Goal: Information Seeking & Learning: Learn about a topic

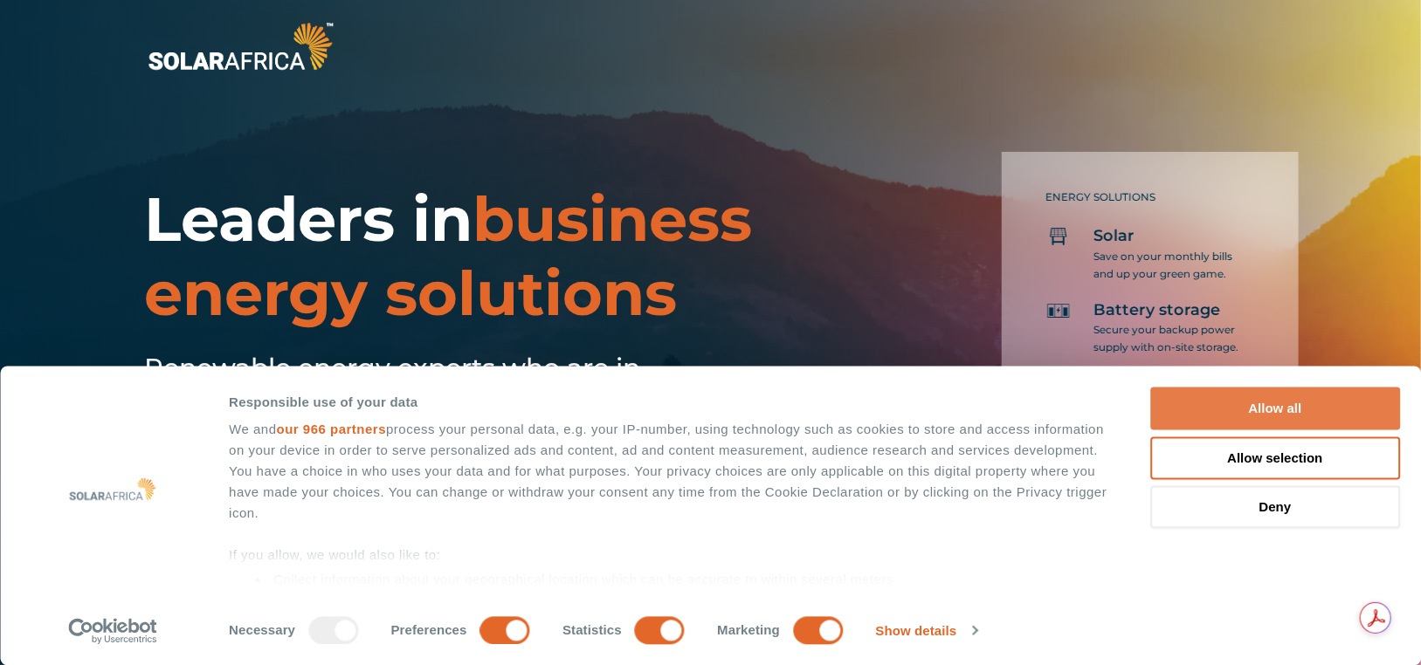
click at [1274, 404] on button "Allow all" at bounding box center [1275, 409] width 250 height 43
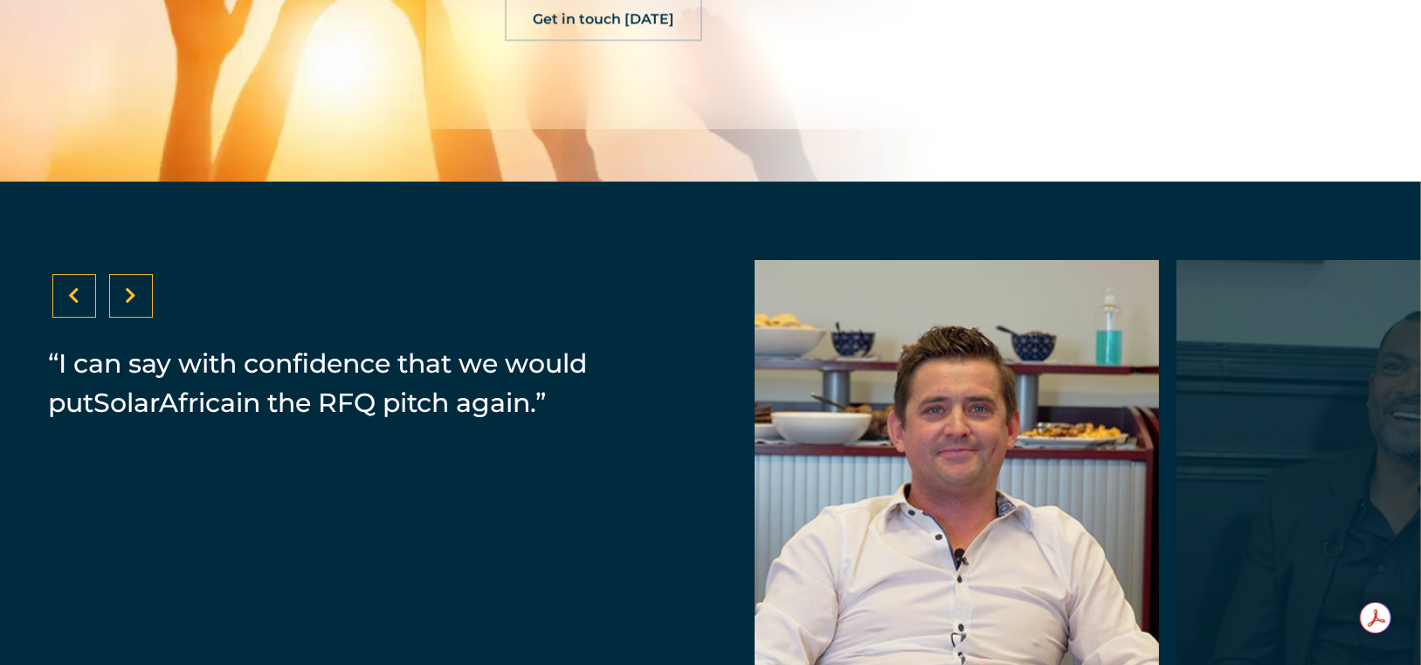
scroll to position [3662, 0]
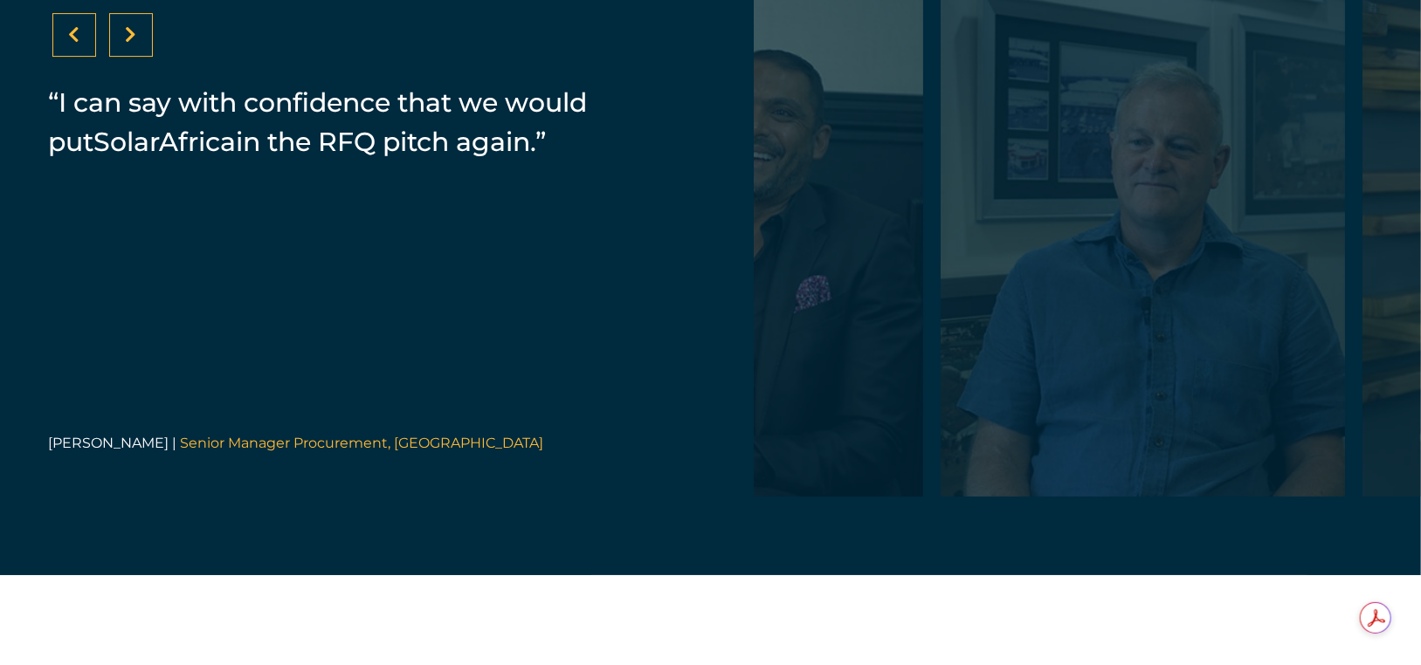
drag, startPoint x: 997, startPoint y: 313, endPoint x: 340, endPoint y: 316, distance: 657.6
click at [340, 316] on div "“SolarAfrica provided us with a PPA. It's a zero investment cost for Zibo which…" at bounding box center [710, 248] width 1421 height 655
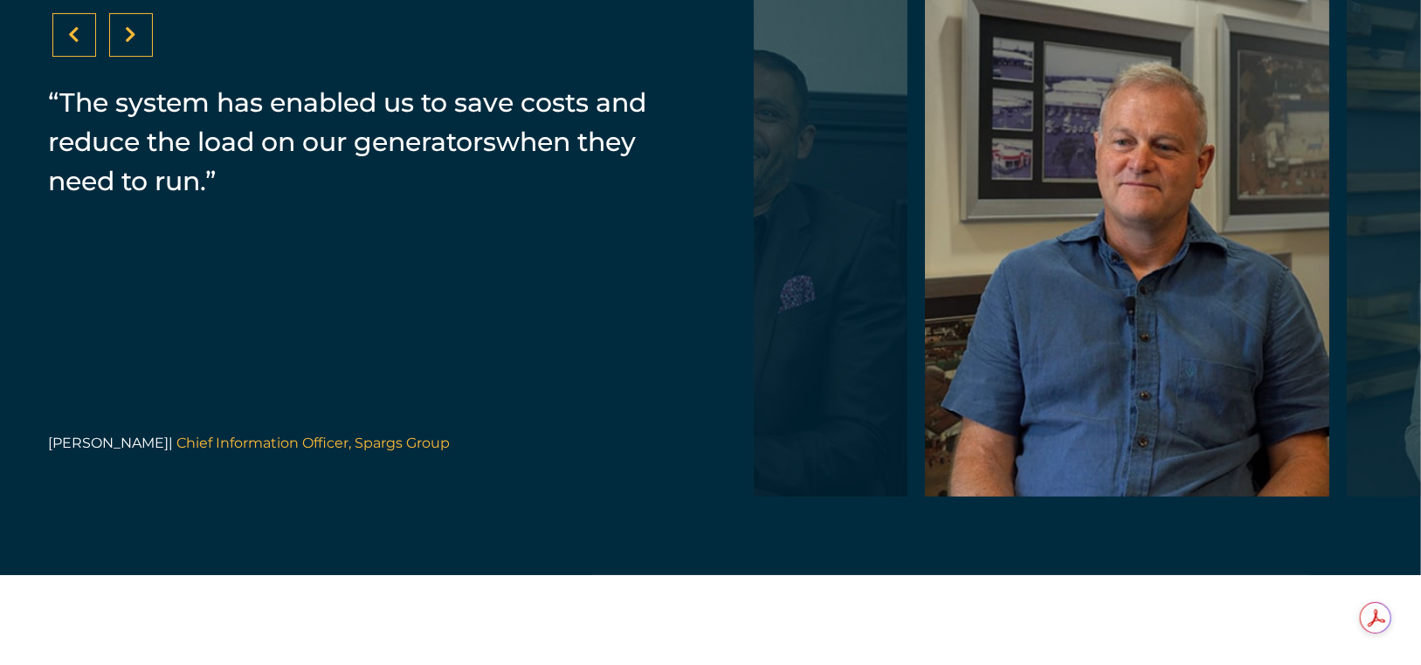
drag, startPoint x: 933, startPoint y: 318, endPoint x: 1109, endPoint y: 315, distance: 176.4
click at [1108, 315] on div at bounding box center [1127, 248] width 404 height 498
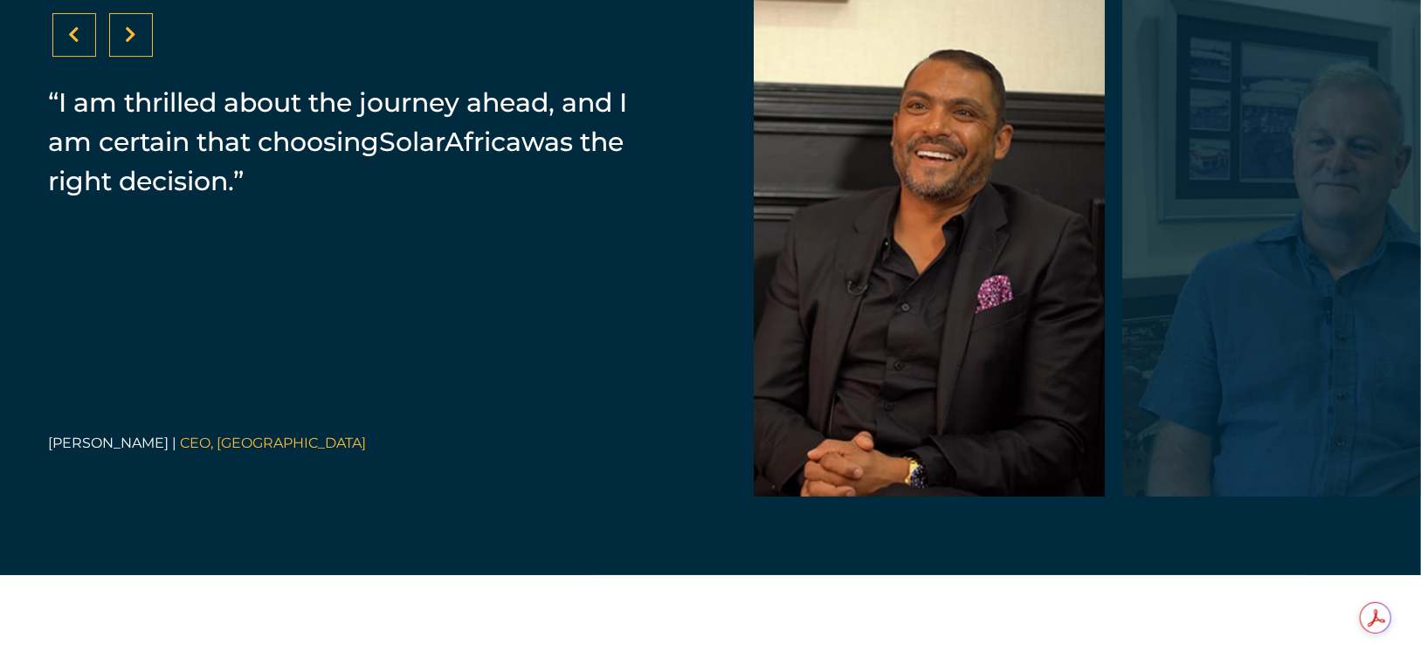
drag, startPoint x: 1044, startPoint y: 315, endPoint x: 906, endPoint y: 318, distance: 138.9
click at [910, 318] on div at bounding box center [902, 248] width 404 height 498
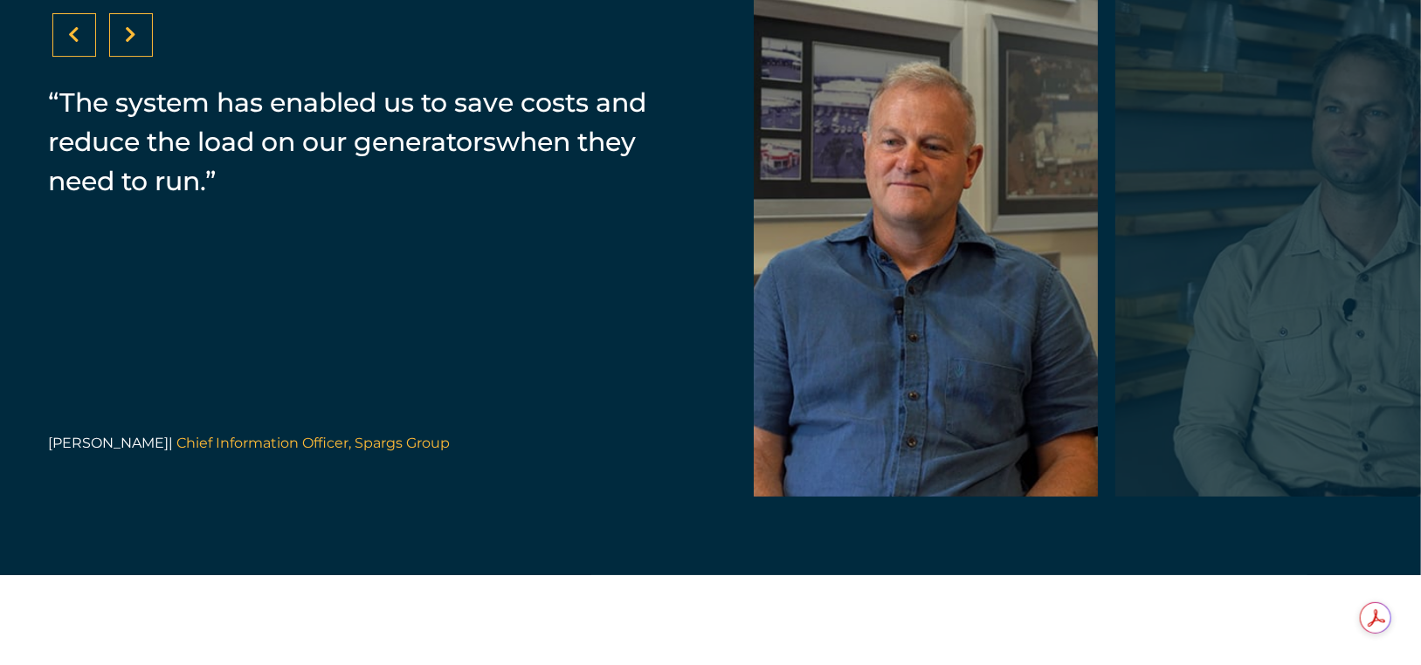
drag, startPoint x: 1068, startPoint y: 309, endPoint x: 858, endPoint y: 309, distance: 210.5
click at [878, 309] on div at bounding box center [895, 248] width 404 height 498
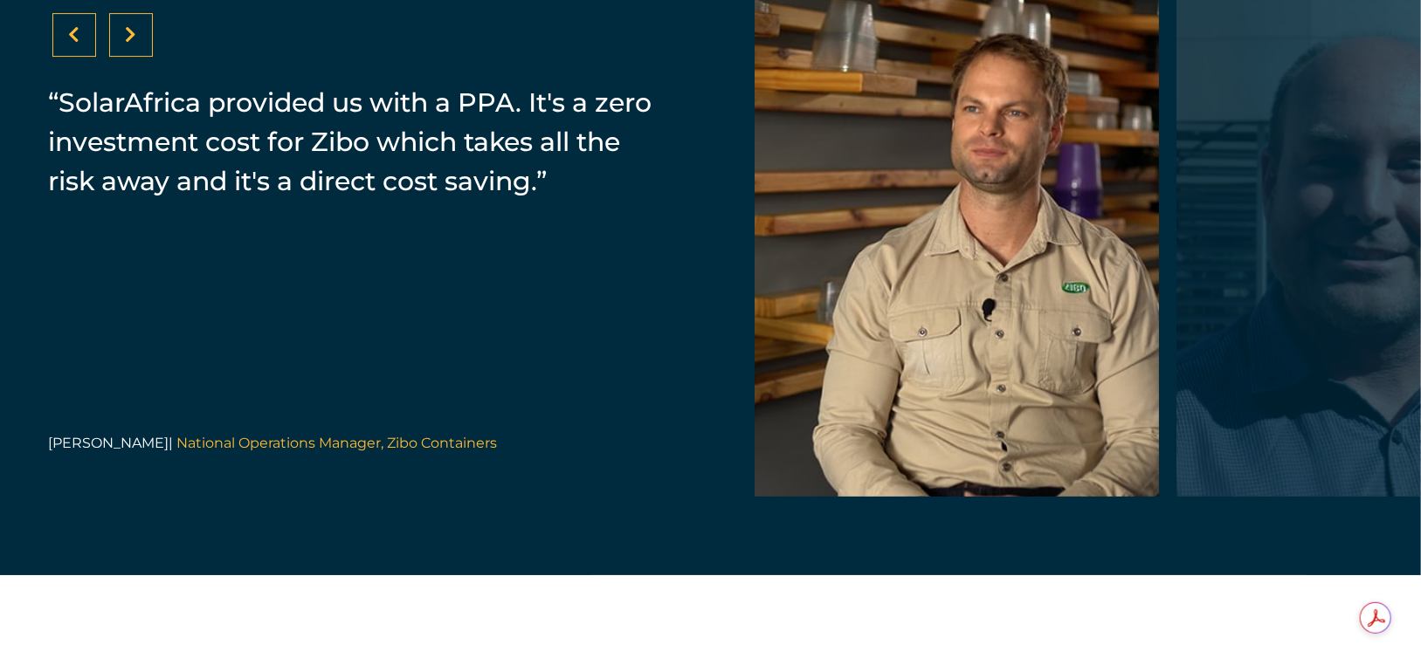
drag, startPoint x: 1106, startPoint y: 315, endPoint x: 949, endPoint y: 315, distance: 157.2
click at [950, 315] on div at bounding box center [956, 248] width 404 height 498
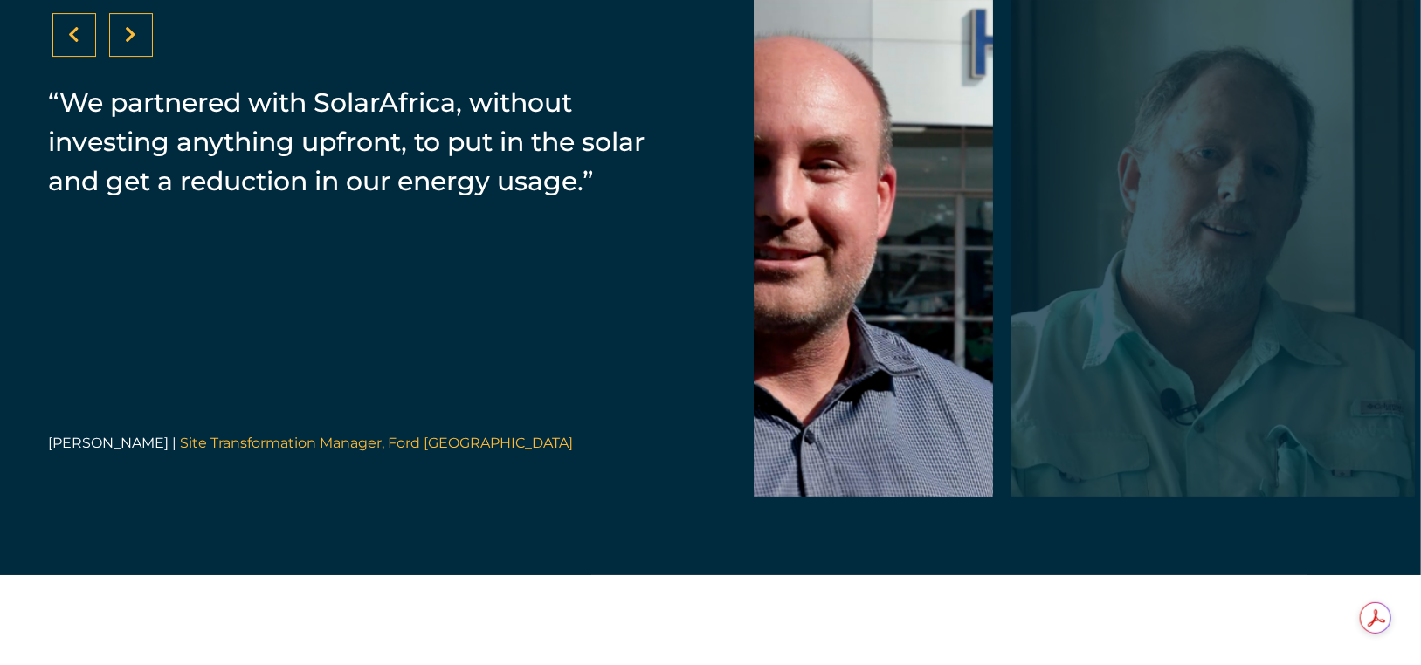
drag, startPoint x: 1114, startPoint y: 323, endPoint x: 918, endPoint y: 327, distance: 196.5
click at [918, 327] on div at bounding box center [791, 248] width 404 height 498
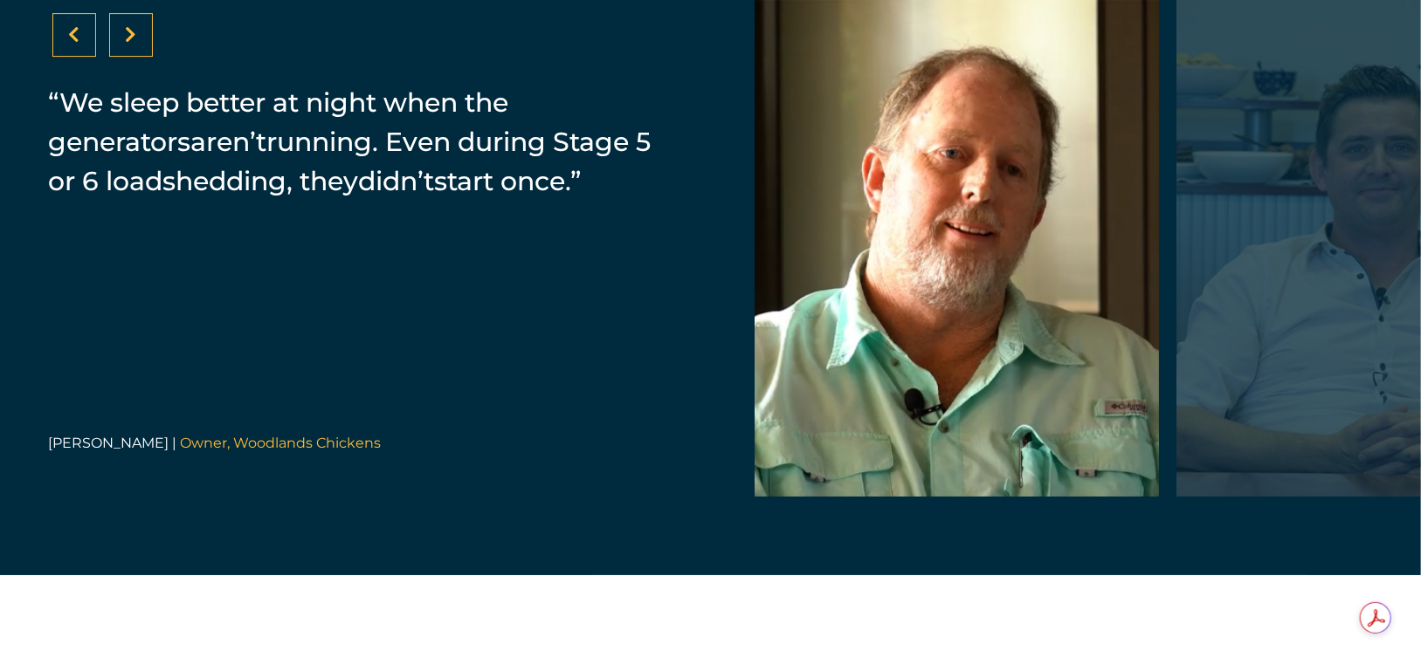
drag, startPoint x: 1114, startPoint y: 320, endPoint x: 934, endPoint y: 320, distance: 179.9
click at [940, 320] on div at bounding box center [956, 248] width 404 height 498
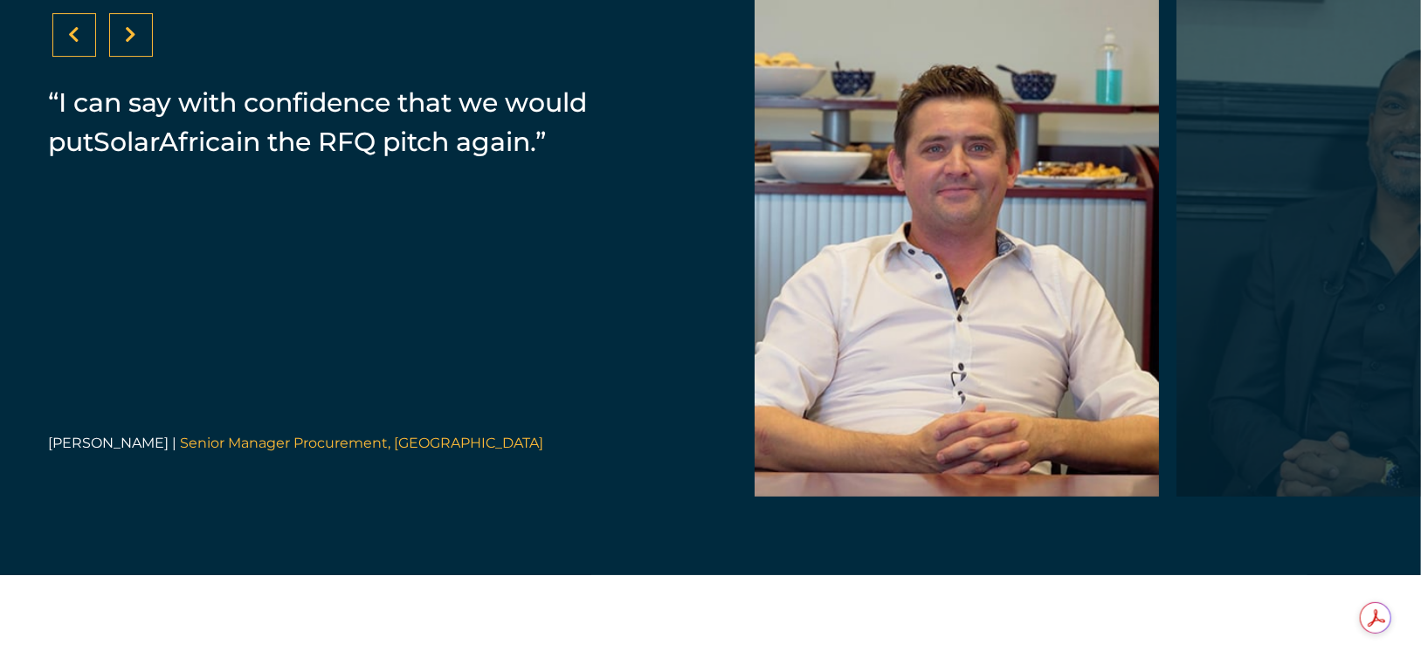
drag, startPoint x: 1083, startPoint y: 313, endPoint x: 872, endPoint y: 314, distance: 211.3
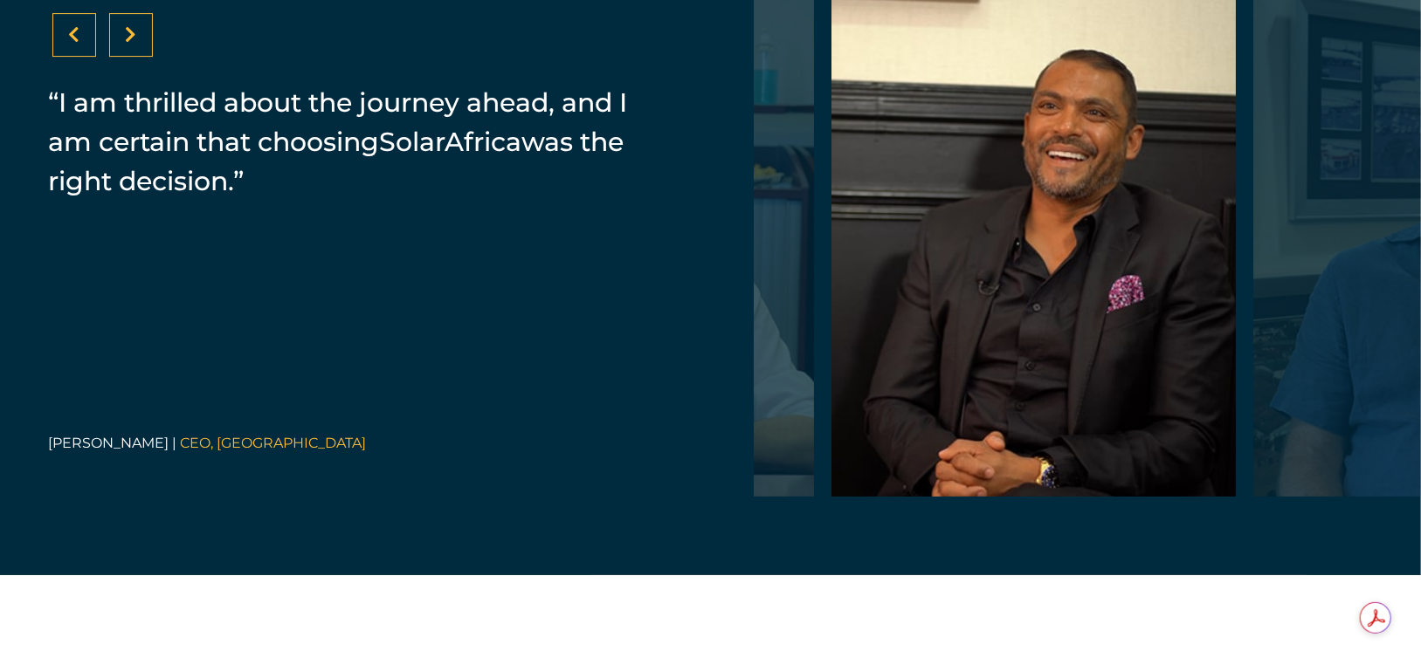
drag, startPoint x: 846, startPoint y: 314, endPoint x: 995, endPoint y: 312, distance: 148.5
click at [995, 312] on div at bounding box center [1033, 248] width 404 height 498
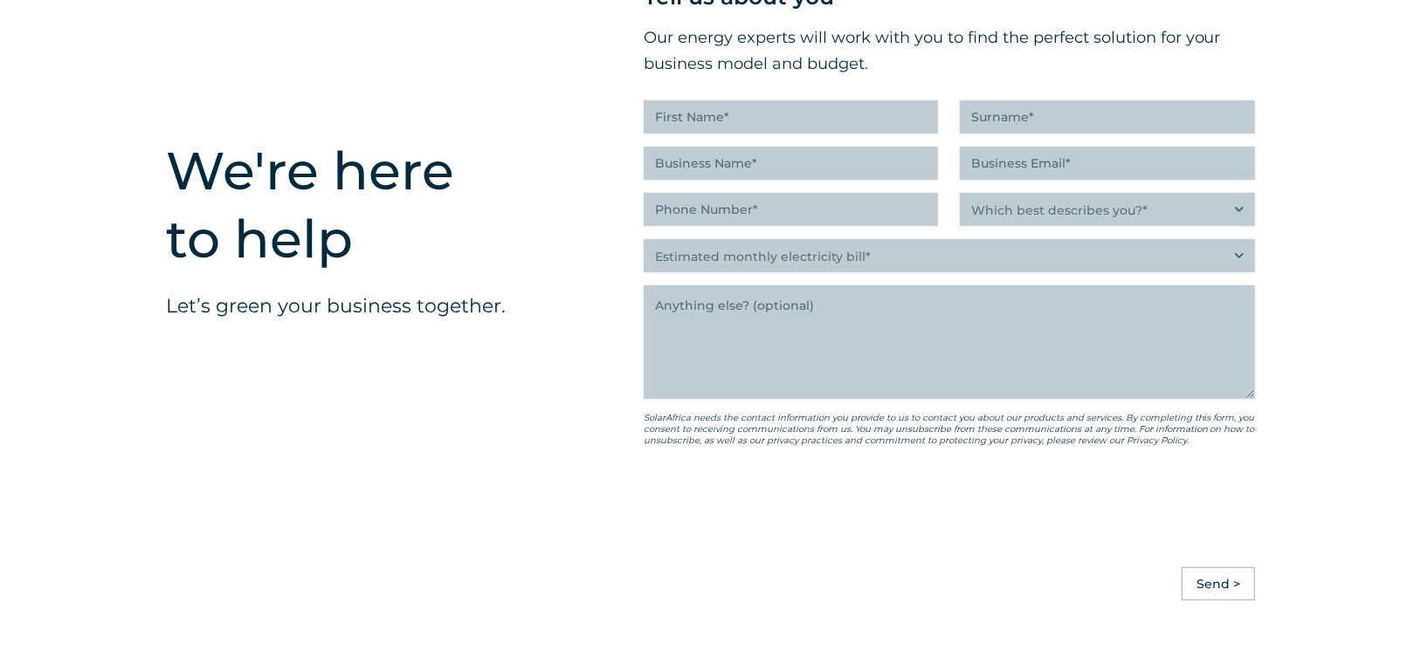
scroll to position [4541, 0]
